Goal: Task Accomplishment & Management: Use online tool/utility

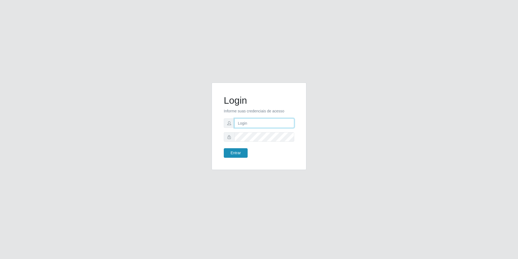
type input "[EMAIL_ADDRESS][DOMAIN_NAME]"
click at [237, 153] on button "Entrar" at bounding box center [236, 152] width 24 height 9
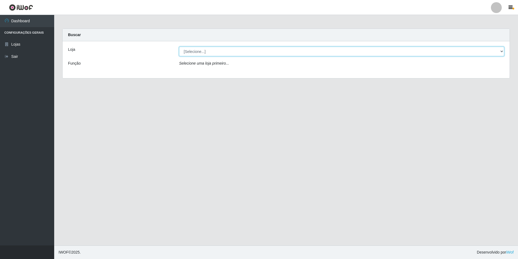
drag, startPoint x: 247, startPoint y: 50, endPoint x: 247, endPoint y: 55, distance: 4.9
click at [247, 50] on select "[Selecione...] Extrabom - Loja 57 Anchieta" at bounding box center [341, 51] width 325 height 9
select select "470"
click at [179, 47] on select "[Selecione...] Extrabom - Loja 57 Anchieta" at bounding box center [341, 51] width 325 height 9
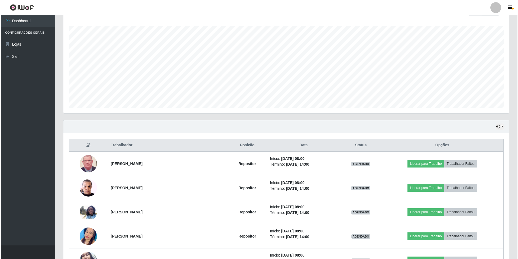
scroll to position [113, 0]
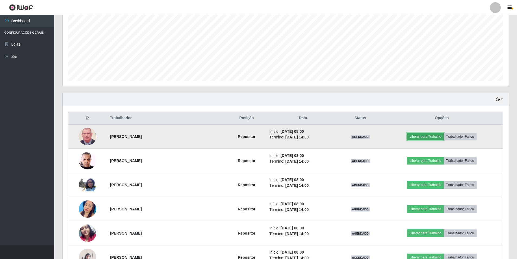
click at [421, 137] on button "Liberar para Trabalho" at bounding box center [425, 137] width 37 height 8
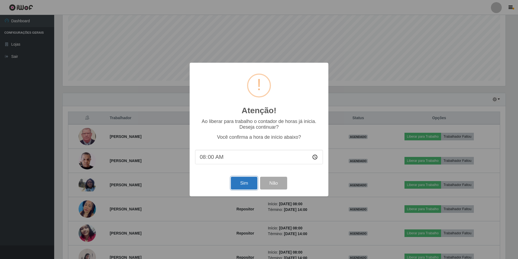
click at [244, 180] on button "Sim" at bounding box center [244, 182] width 26 height 13
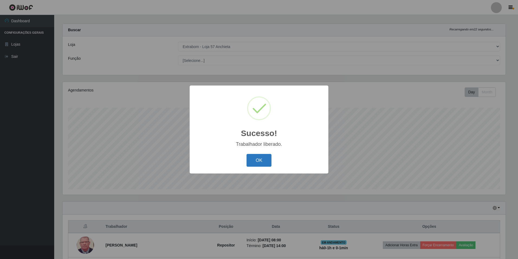
click at [264, 159] on button "OK" at bounding box center [259, 160] width 25 height 13
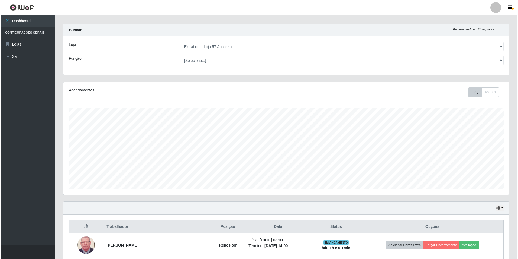
scroll to position [140, 0]
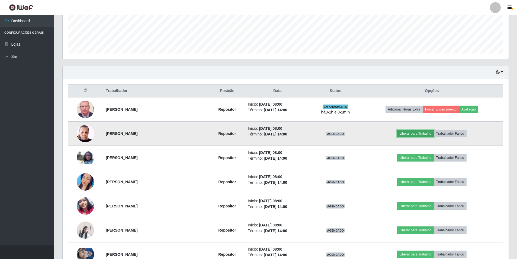
click at [410, 133] on button "Liberar para Trabalho" at bounding box center [415, 134] width 37 height 8
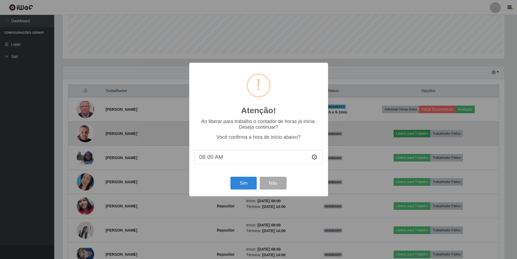
scroll to position [112, 443]
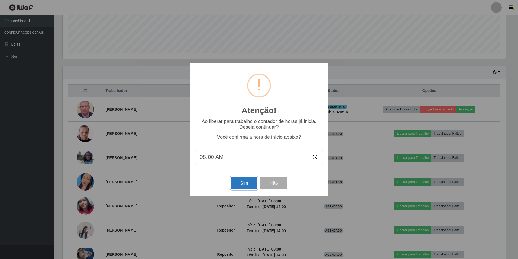
click at [247, 185] on button "Sim" at bounding box center [244, 182] width 26 height 13
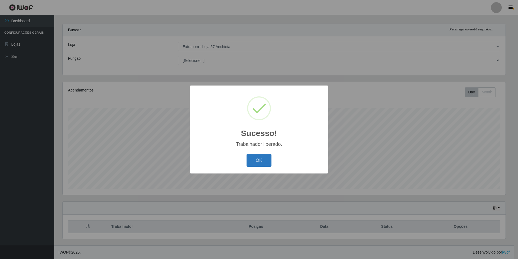
click at [258, 160] on button "OK" at bounding box center [259, 160] width 25 height 13
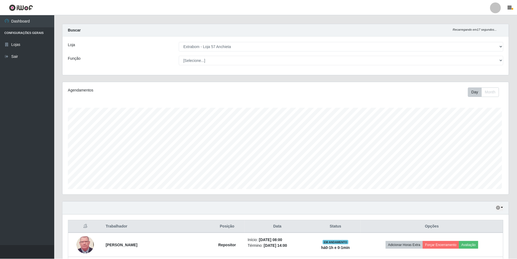
scroll to position [112, 446]
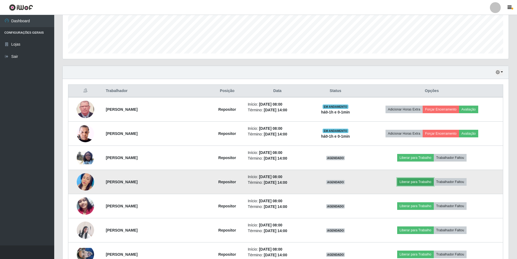
click at [410, 182] on button "Liberar para Trabalho" at bounding box center [415, 182] width 37 height 8
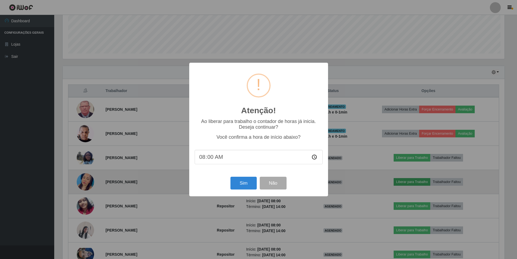
scroll to position [112, 443]
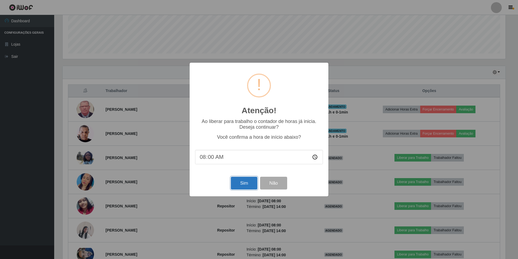
click at [248, 180] on button "Sim" at bounding box center [244, 182] width 26 height 13
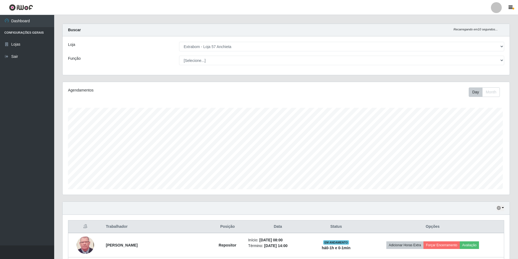
scroll to position [0, 0]
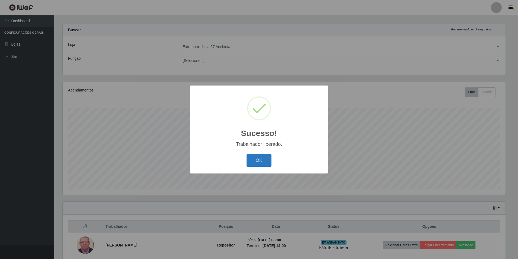
click at [257, 162] on button "OK" at bounding box center [259, 160] width 25 height 13
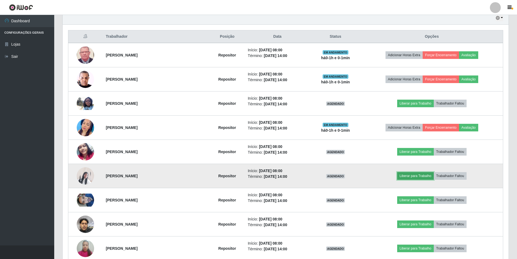
click at [411, 177] on button "Liberar para Trabalho" at bounding box center [415, 176] width 37 height 8
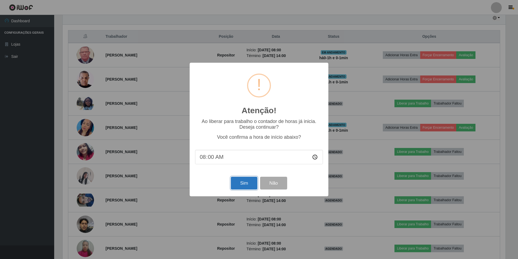
click at [234, 181] on button "Sim" at bounding box center [244, 182] width 26 height 13
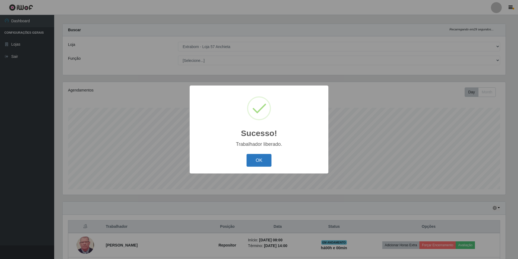
click at [254, 160] on button "OK" at bounding box center [259, 160] width 25 height 13
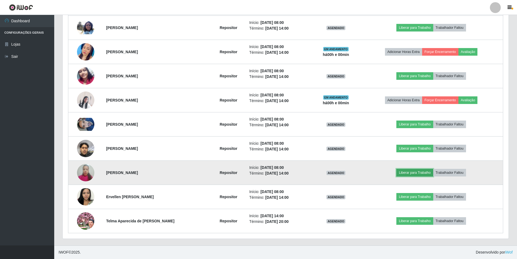
click at [417, 172] on button "Liberar para Trabalho" at bounding box center [414, 173] width 37 height 8
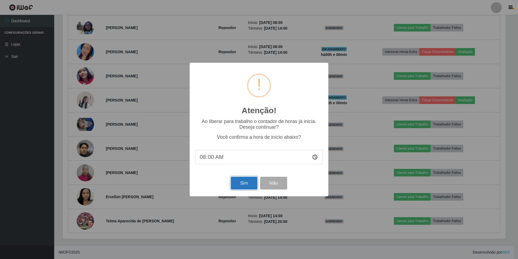
click at [246, 189] on button "Sim" at bounding box center [244, 182] width 26 height 13
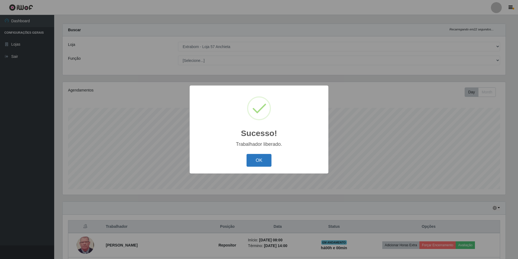
click at [262, 165] on button "OK" at bounding box center [259, 160] width 25 height 13
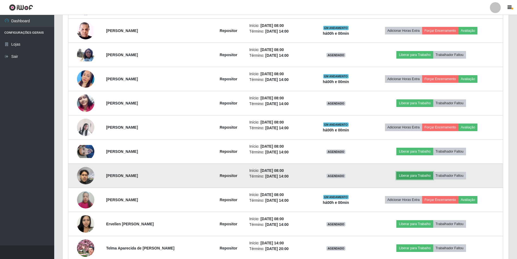
click at [409, 175] on button "Liberar para Trabalho" at bounding box center [414, 176] width 37 height 8
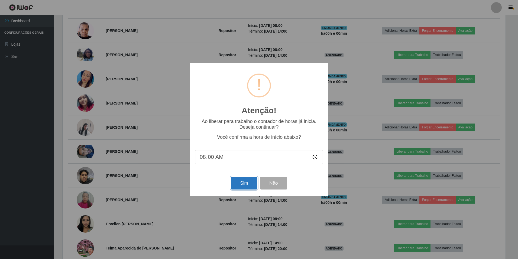
click at [237, 182] on button "Sim" at bounding box center [244, 182] width 26 height 13
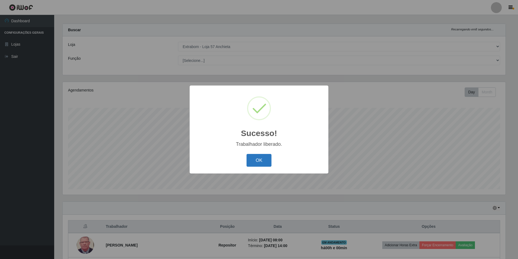
click at [254, 164] on button "OK" at bounding box center [259, 160] width 25 height 13
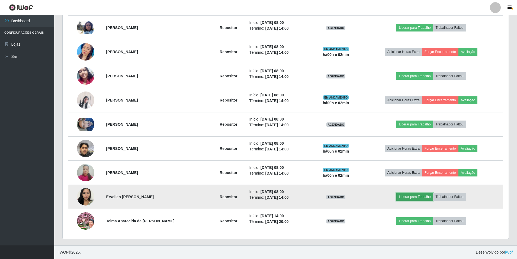
click at [411, 198] on button "Liberar para Trabalho" at bounding box center [414, 197] width 37 height 8
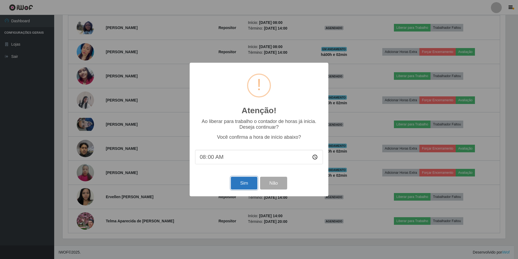
click at [238, 188] on button "Sim" at bounding box center [244, 182] width 26 height 13
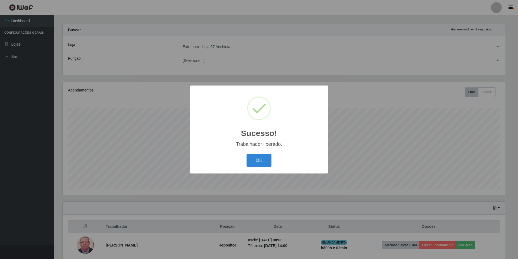
click at [247, 154] on button "OK" at bounding box center [259, 160] width 25 height 13
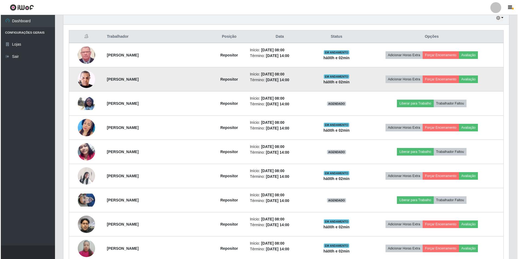
scroll to position [270, 0]
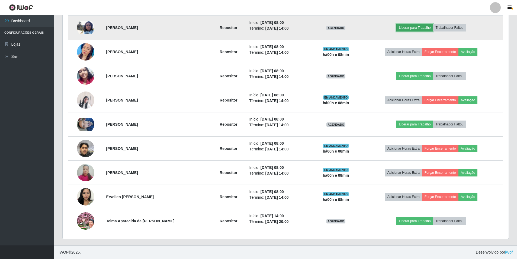
click at [425, 26] on button "Liberar para Trabalho" at bounding box center [414, 28] width 37 height 8
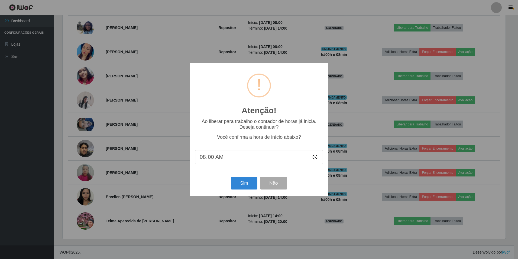
click at [254, 156] on input "08:00" at bounding box center [259, 157] width 128 height 14
click at [212, 158] on input "08:00" at bounding box center [259, 157] width 128 height 14
type input "08:08"
click at [246, 186] on button "Sim" at bounding box center [244, 182] width 26 height 13
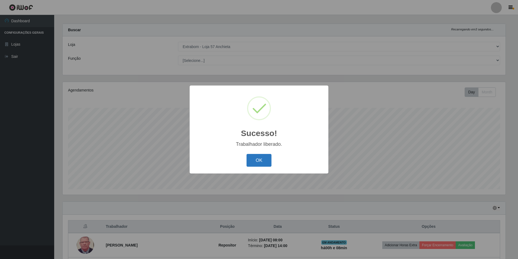
click at [263, 164] on button "OK" at bounding box center [259, 160] width 25 height 13
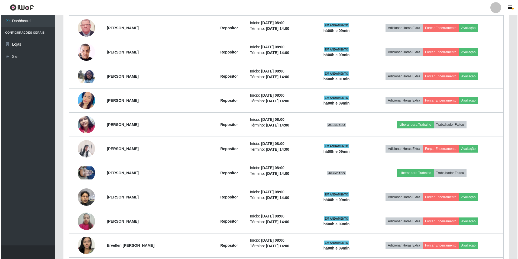
scroll to position [270, 0]
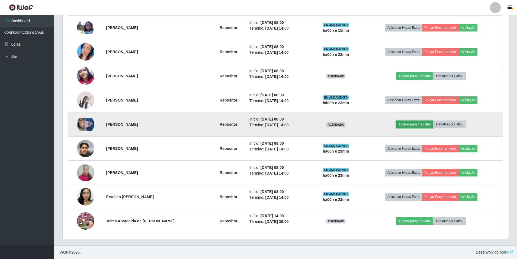
click at [413, 124] on button "Liberar para Trabalho" at bounding box center [414, 124] width 37 height 8
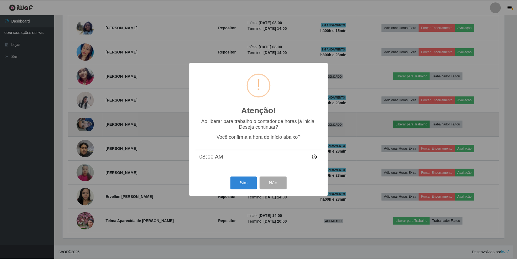
scroll to position [112, 443]
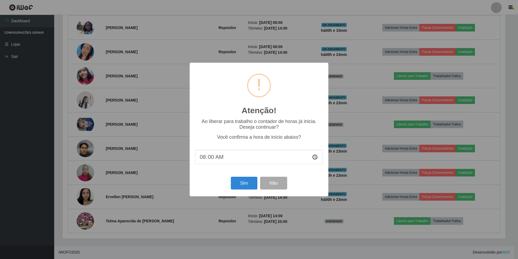
click at [208, 156] on input "08:00" at bounding box center [259, 157] width 128 height 14
type input "08:23"
click at [244, 183] on button "Sim" at bounding box center [244, 182] width 26 height 13
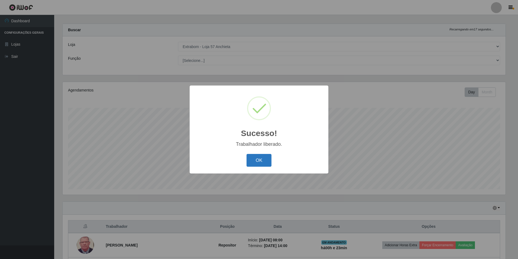
click at [259, 163] on button "OK" at bounding box center [259, 160] width 25 height 13
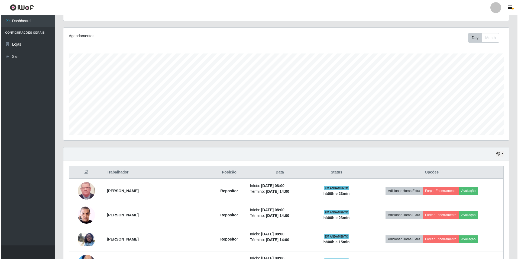
scroll to position [140, 0]
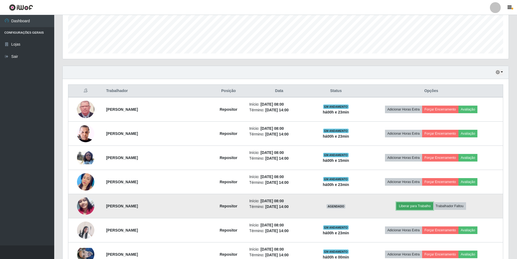
click at [414, 205] on button "Liberar para Trabalho" at bounding box center [414, 206] width 37 height 8
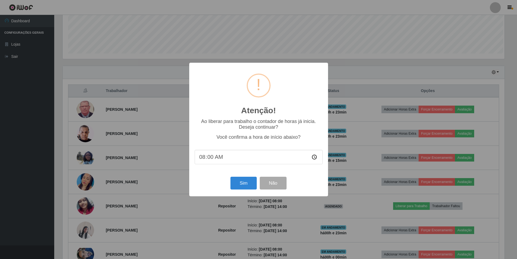
scroll to position [112, 443]
click at [209, 160] on input "08:00" at bounding box center [259, 157] width 128 height 14
type input "08:23"
click at [241, 188] on button "Sim" at bounding box center [244, 182] width 26 height 13
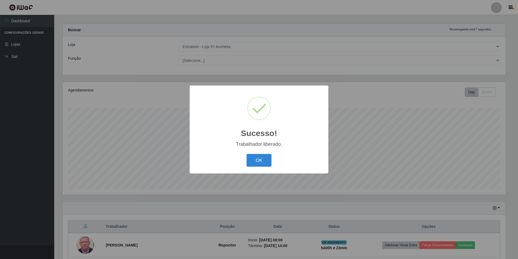
click at [247, 154] on button "OK" at bounding box center [259, 160] width 25 height 13
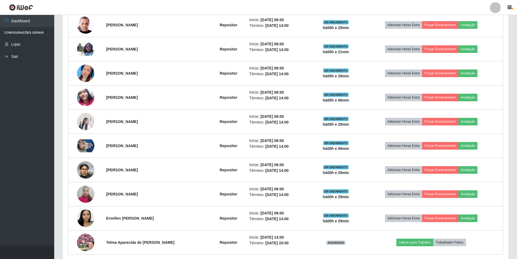
scroll to position [270, 0]
